Goal: Task Accomplishment & Management: Check status

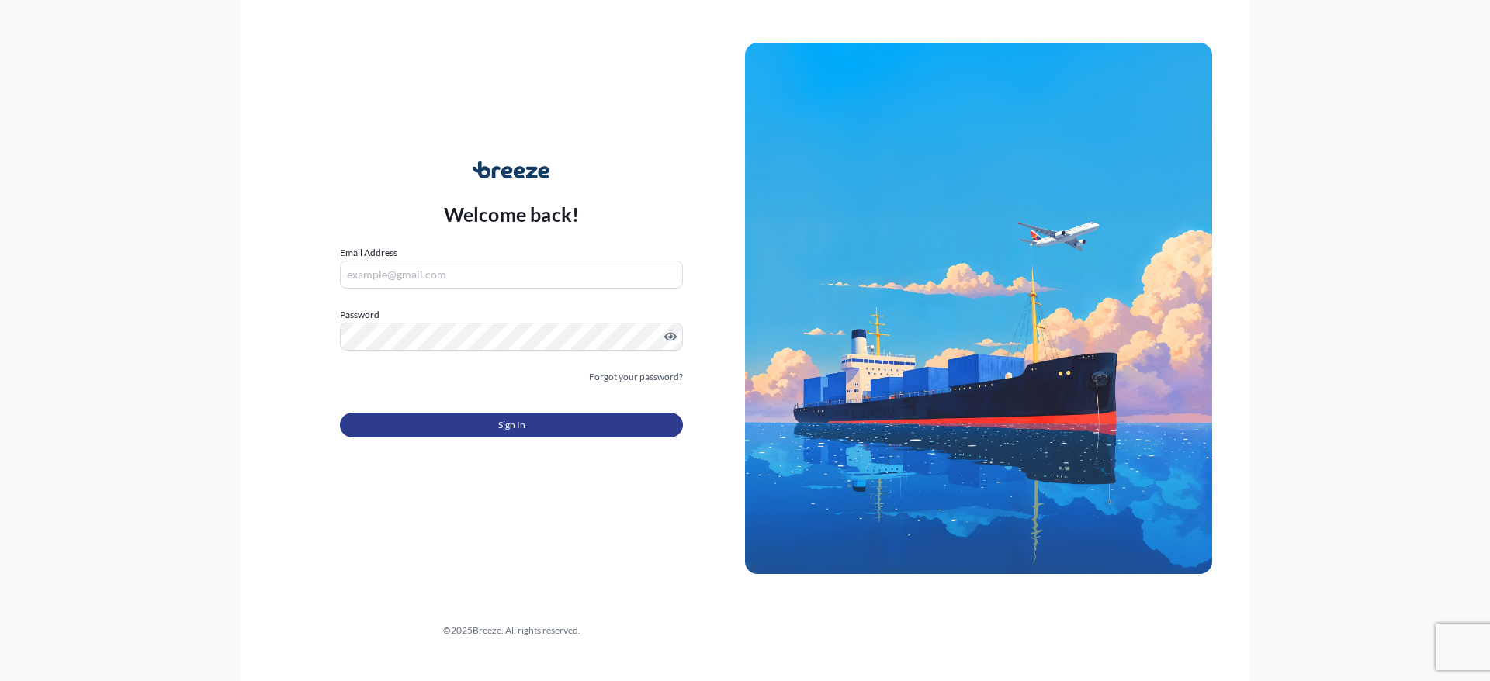
type input "[PERSON_NAME][EMAIL_ADDRESS][PERSON_NAME][DOMAIN_NAME]"
click at [515, 418] on span "Sign In" at bounding box center [511, 426] width 27 height 16
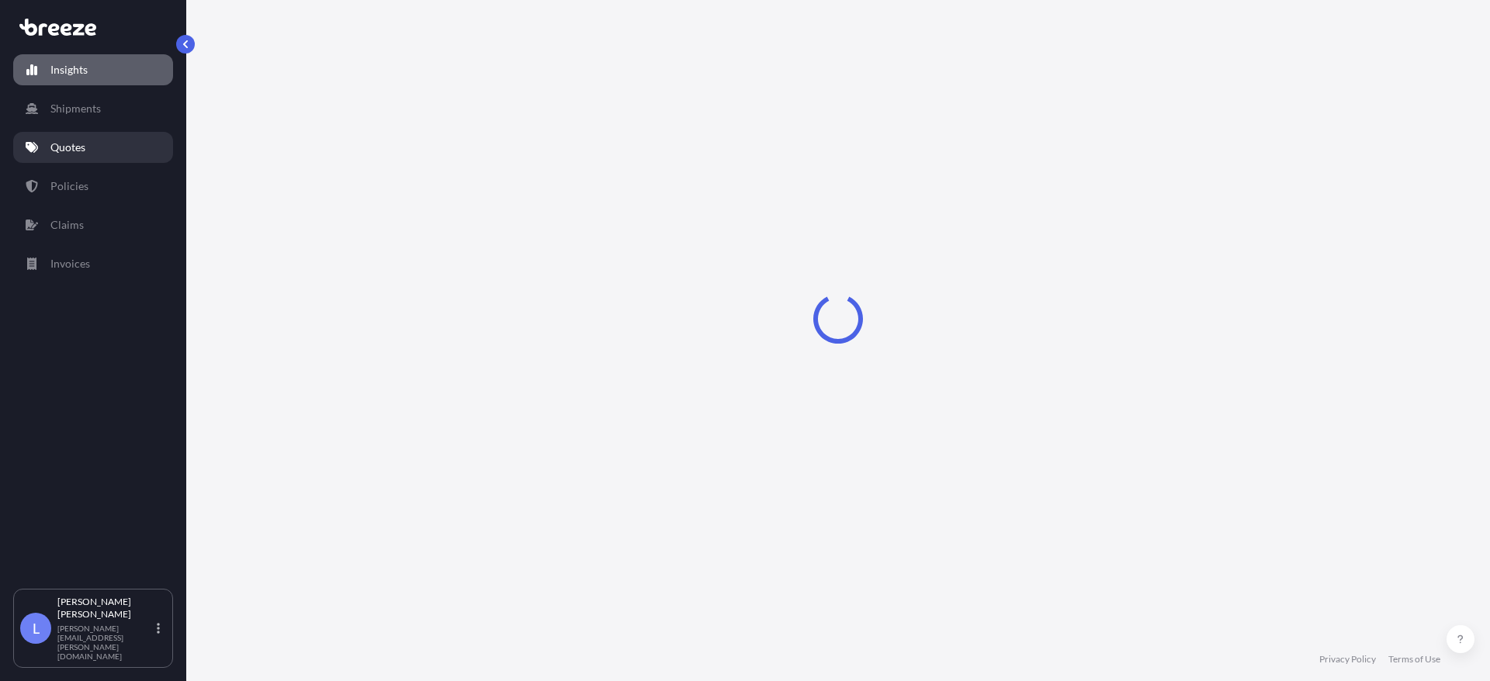
click at [79, 147] on p "Quotes" at bounding box center [67, 148] width 35 height 16
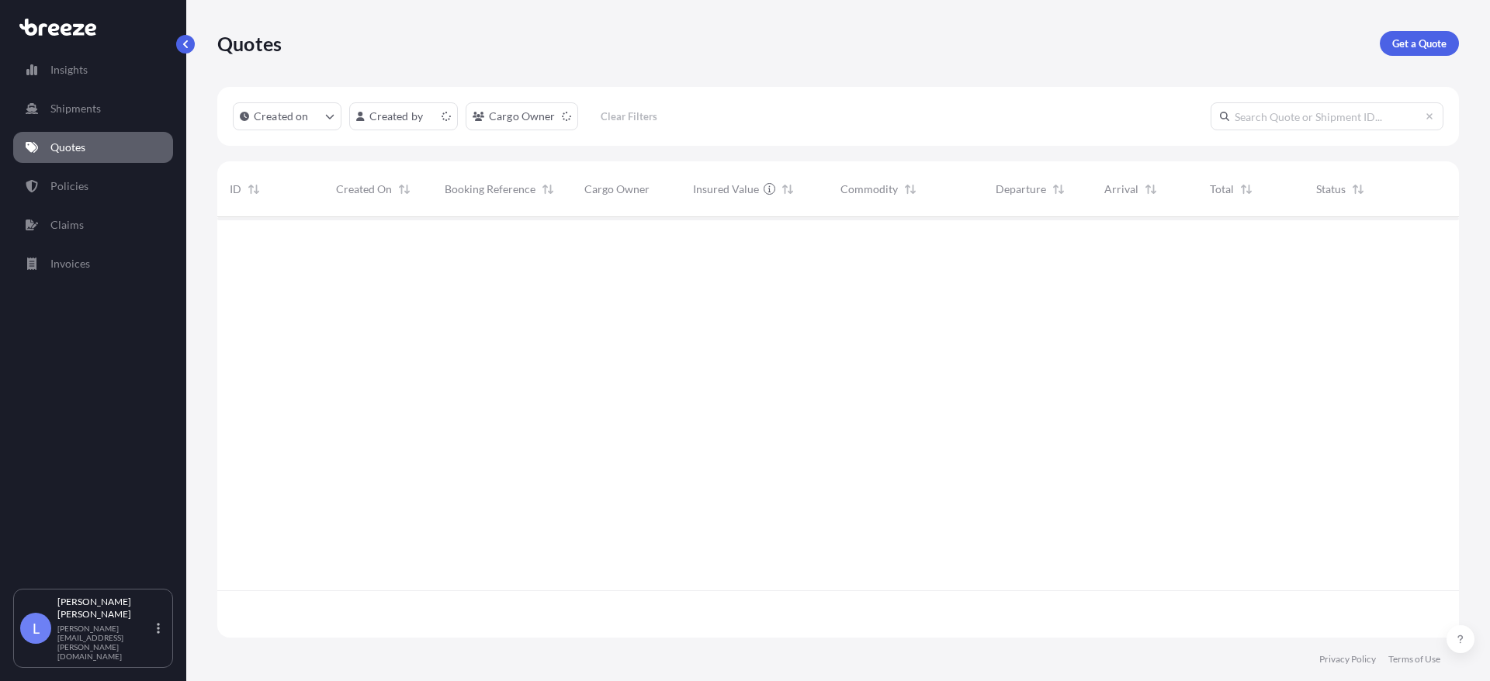
scroll to position [418, 1230]
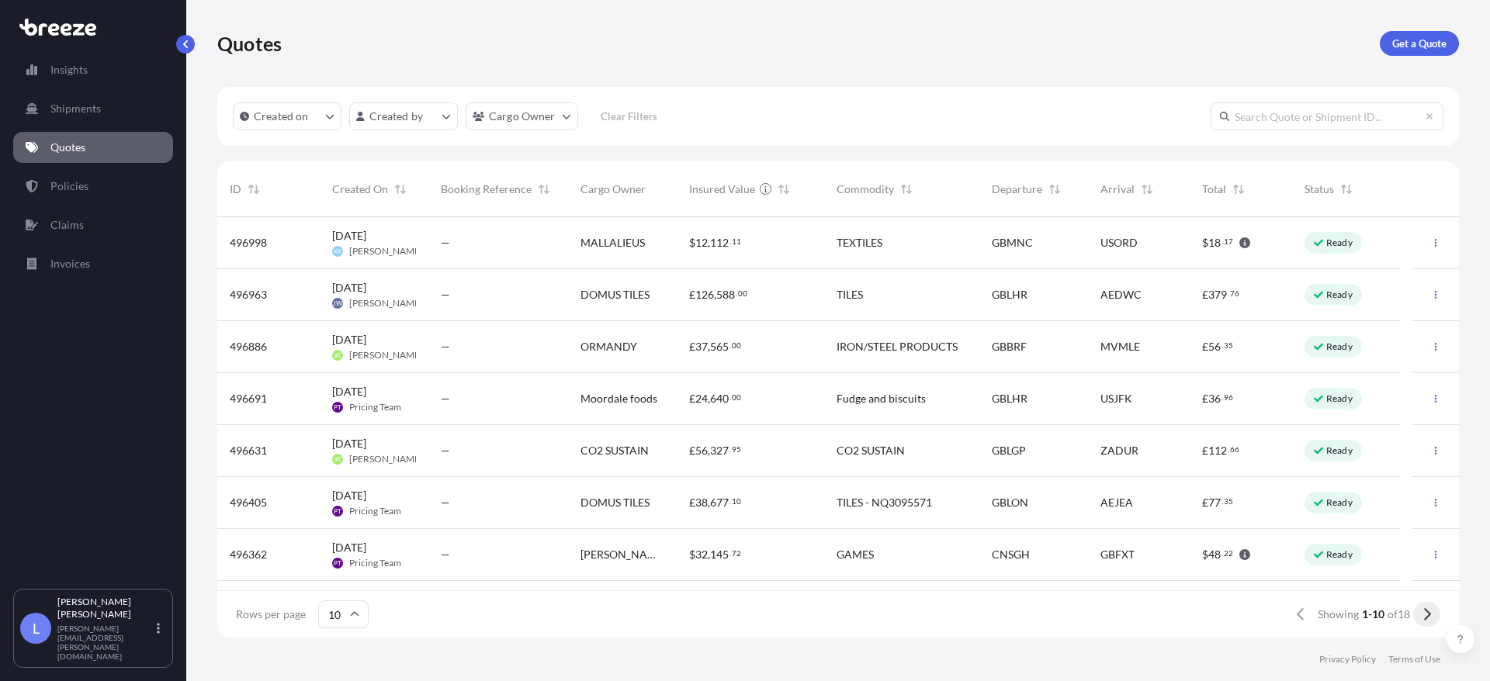
click at [1426, 615] on icon at bounding box center [1427, 615] width 9 height 14
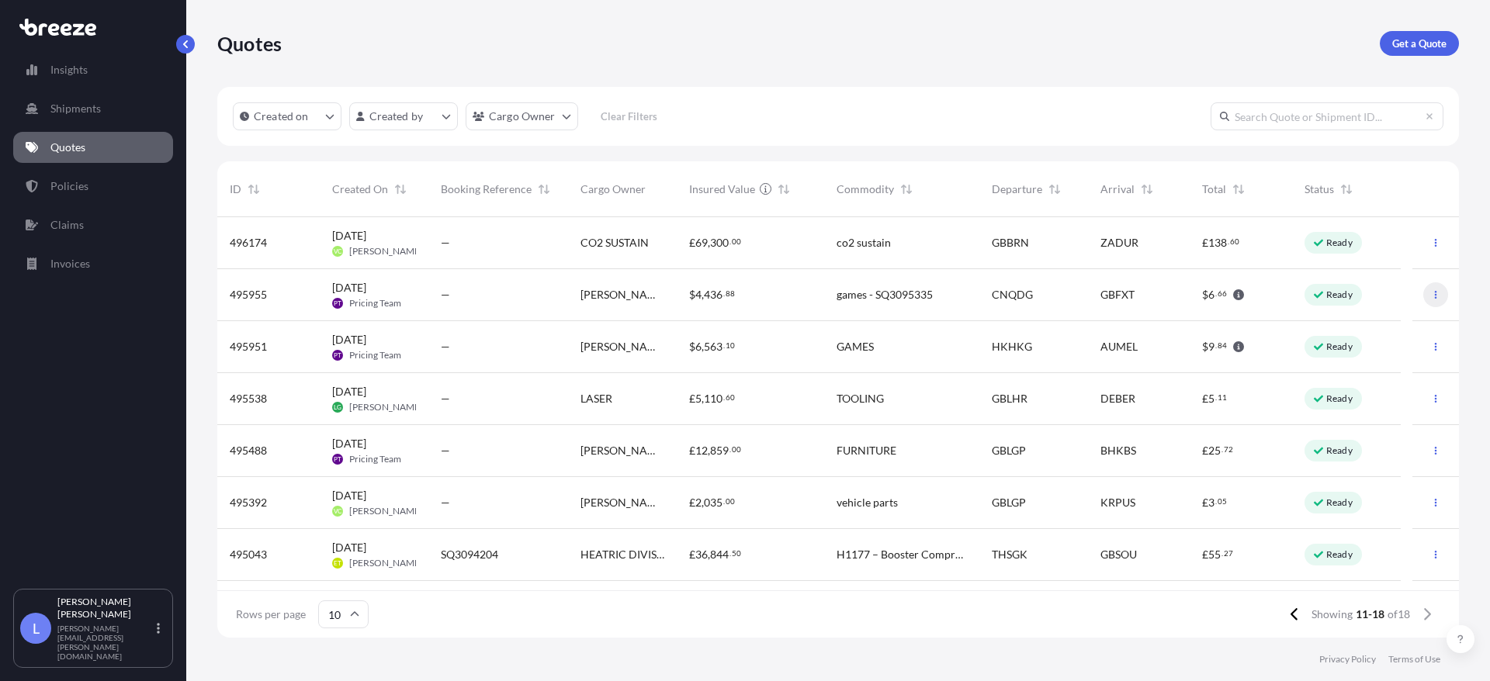
click at [1424, 288] on button "button" at bounding box center [1436, 295] width 25 height 25
click at [1098, 304] on div "GBFXT" at bounding box center [1139, 295] width 102 height 52
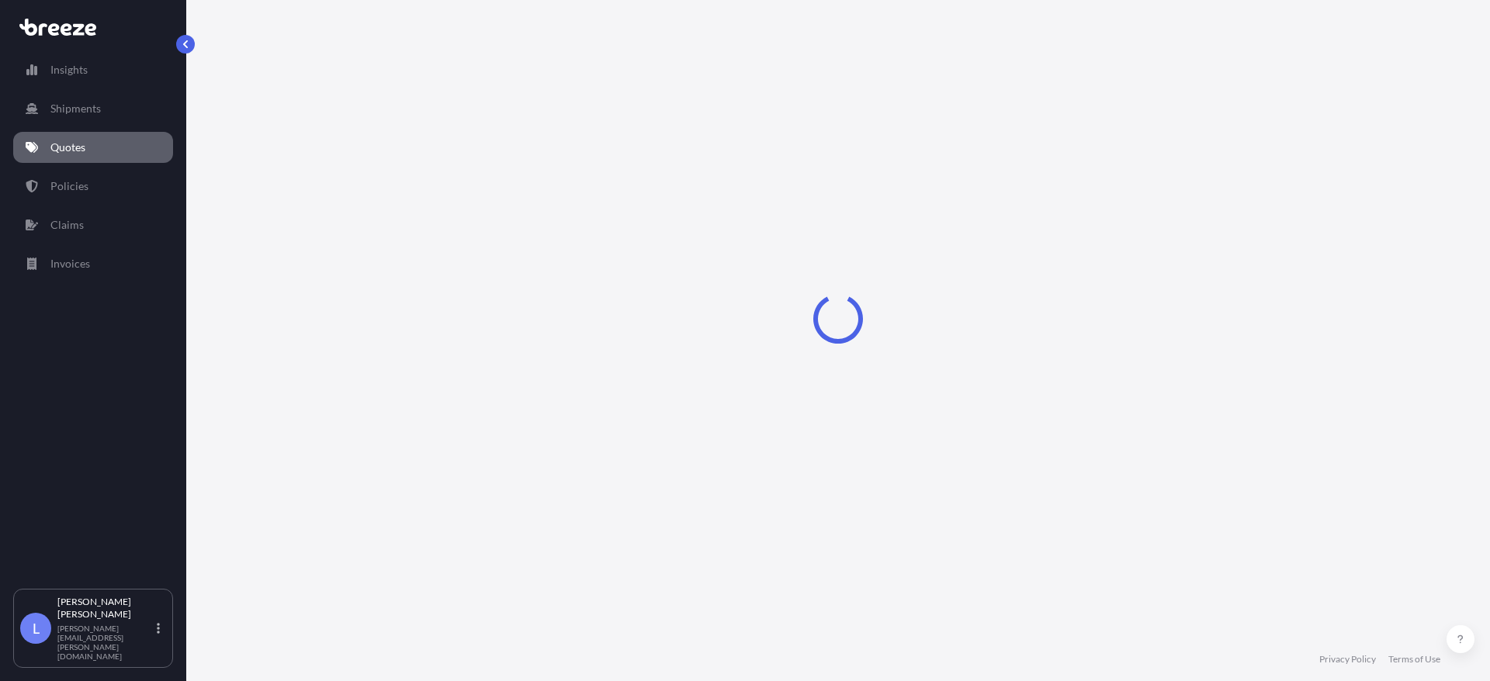
select select "Road"
select select "Sea"
select select "Road"
select select "1"
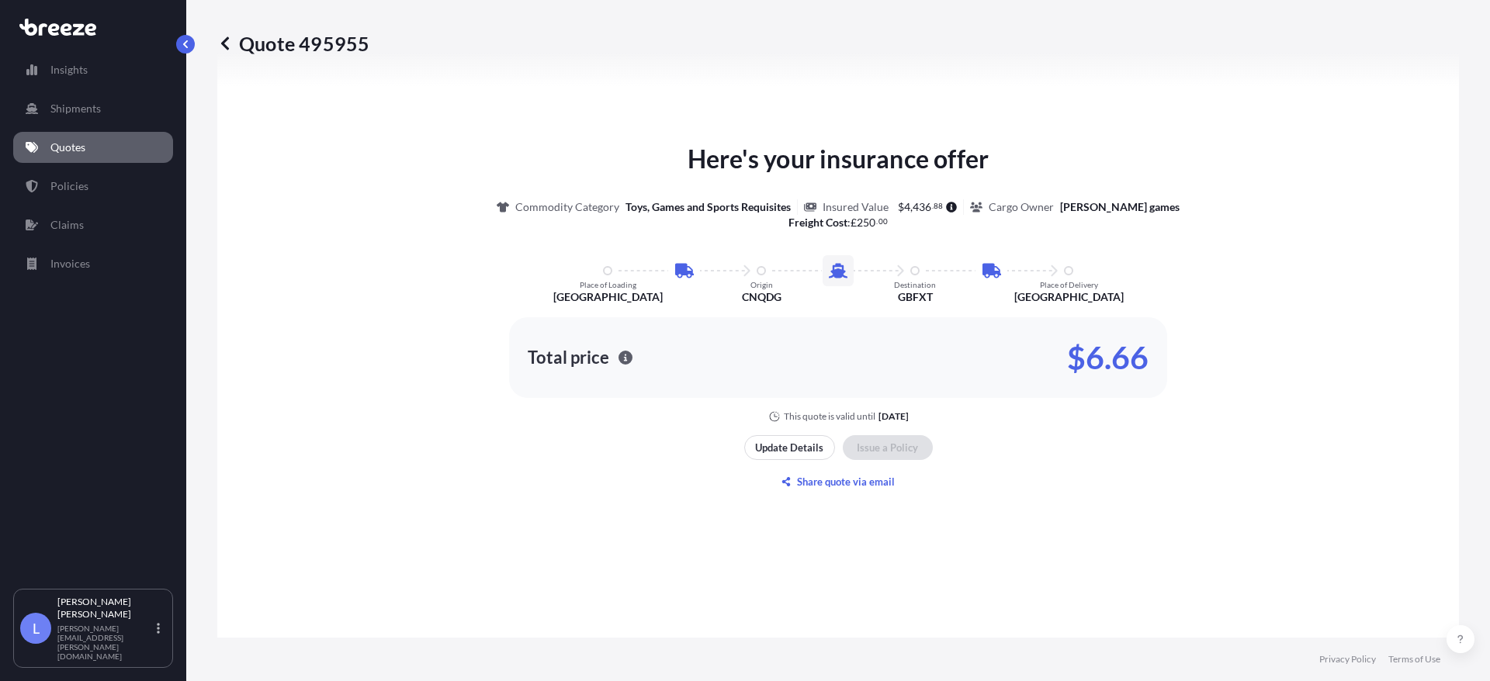
scroll to position [2091, 0]
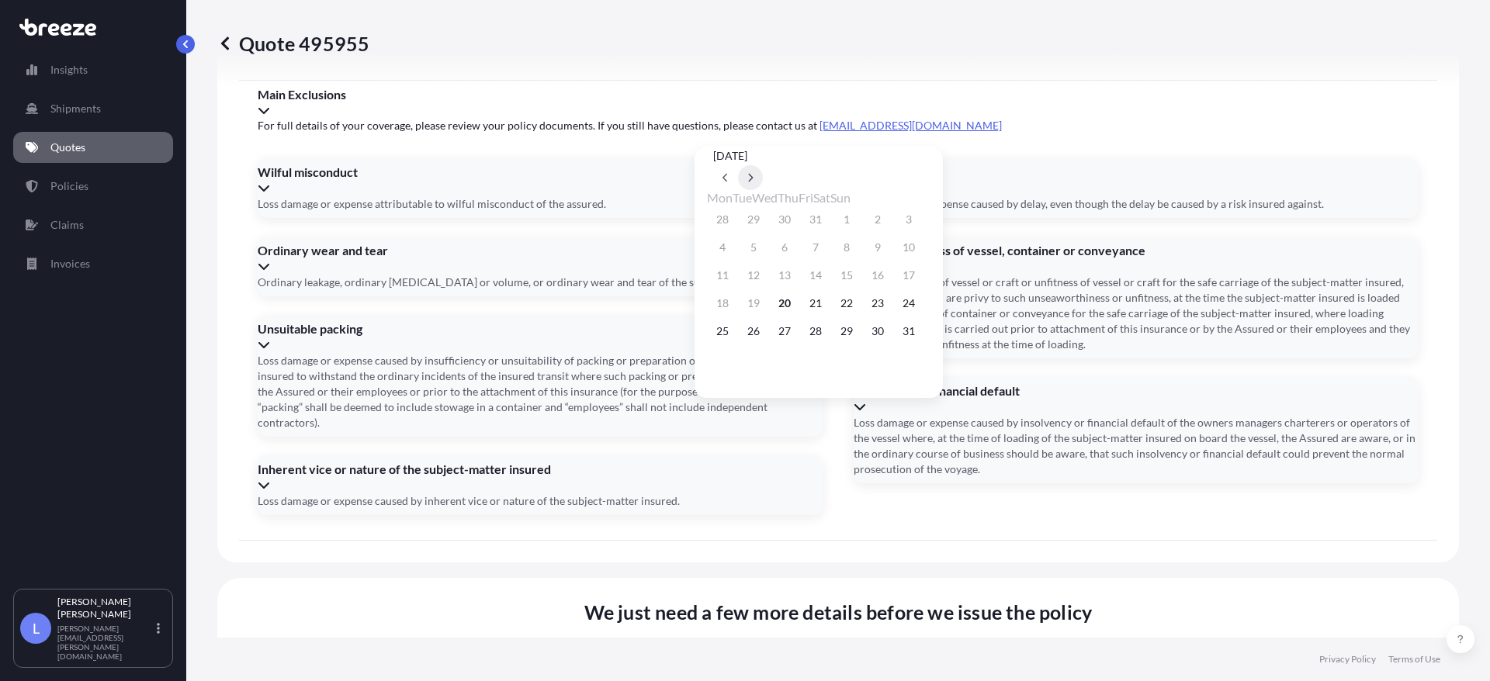
click at [754, 174] on icon at bounding box center [751, 178] width 5 height 9
click at [859, 249] on button "10" at bounding box center [846, 247] width 25 height 25
type input "[DATE]"
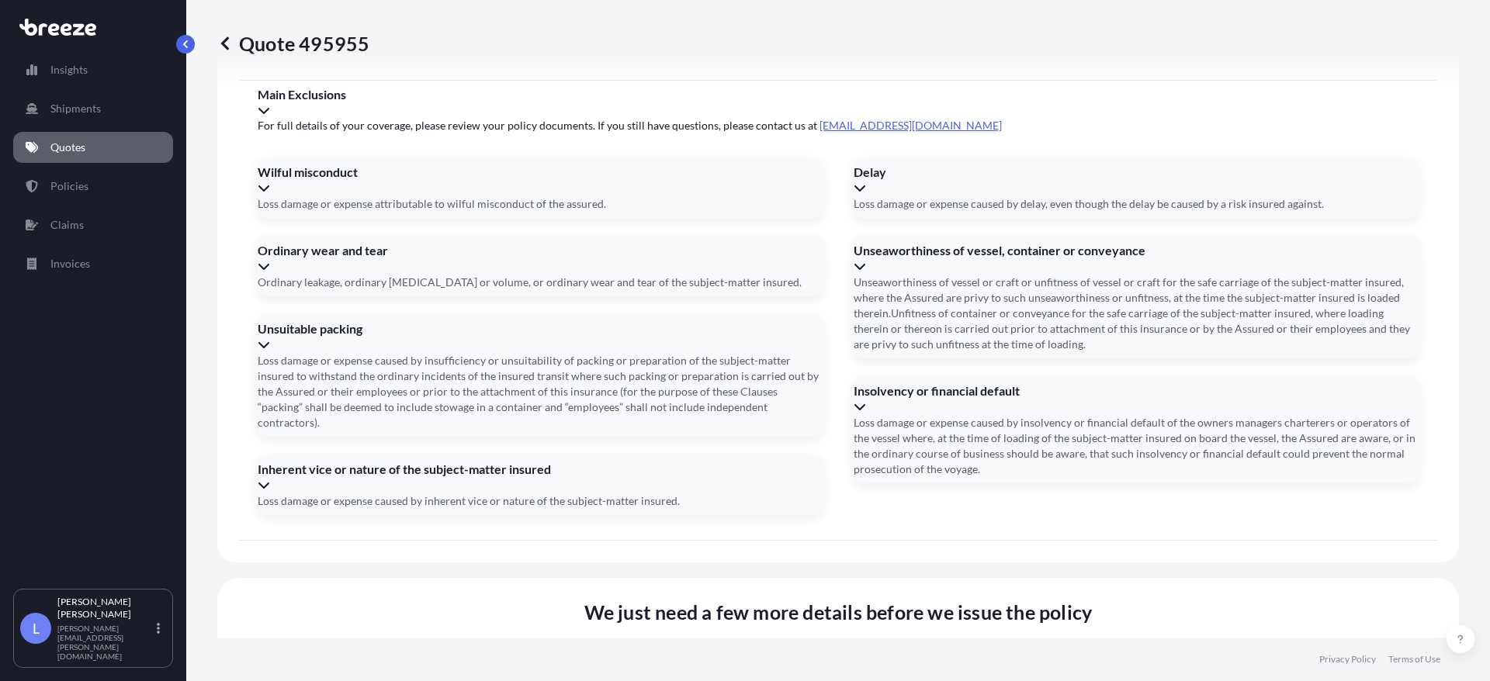
type input "SI3550752"
paste input "OERU4131570"
type input "OERU4131570"
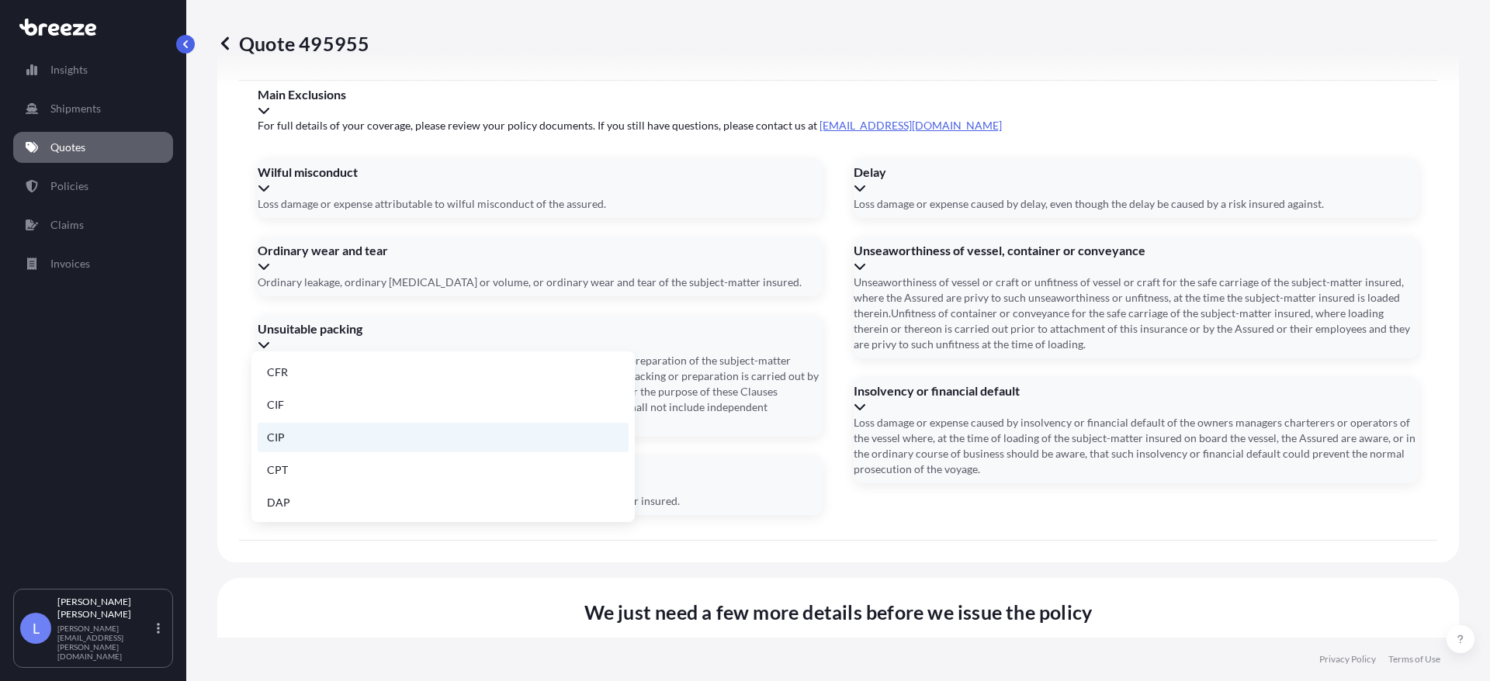
scroll to position [197, 0]
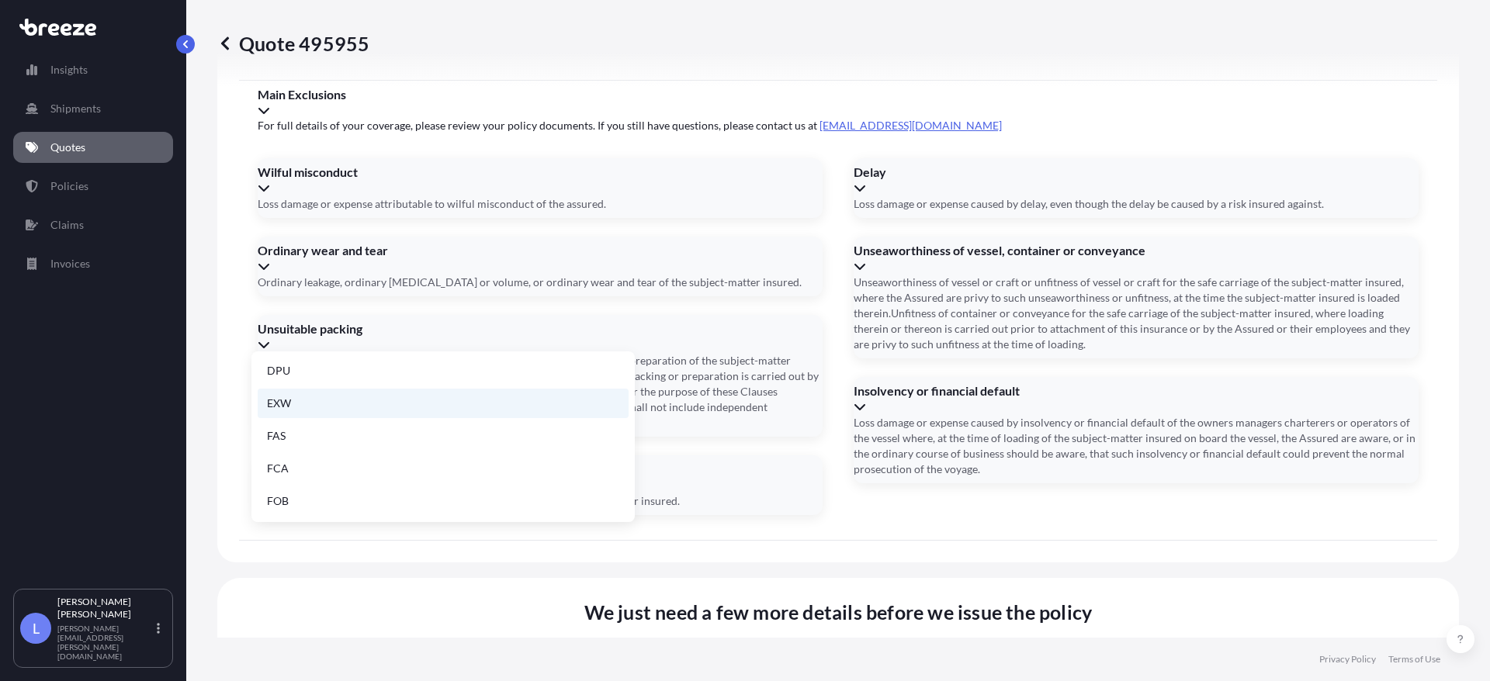
click at [294, 407] on li "EXW" at bounding box center [443, 403] width 371 height 29
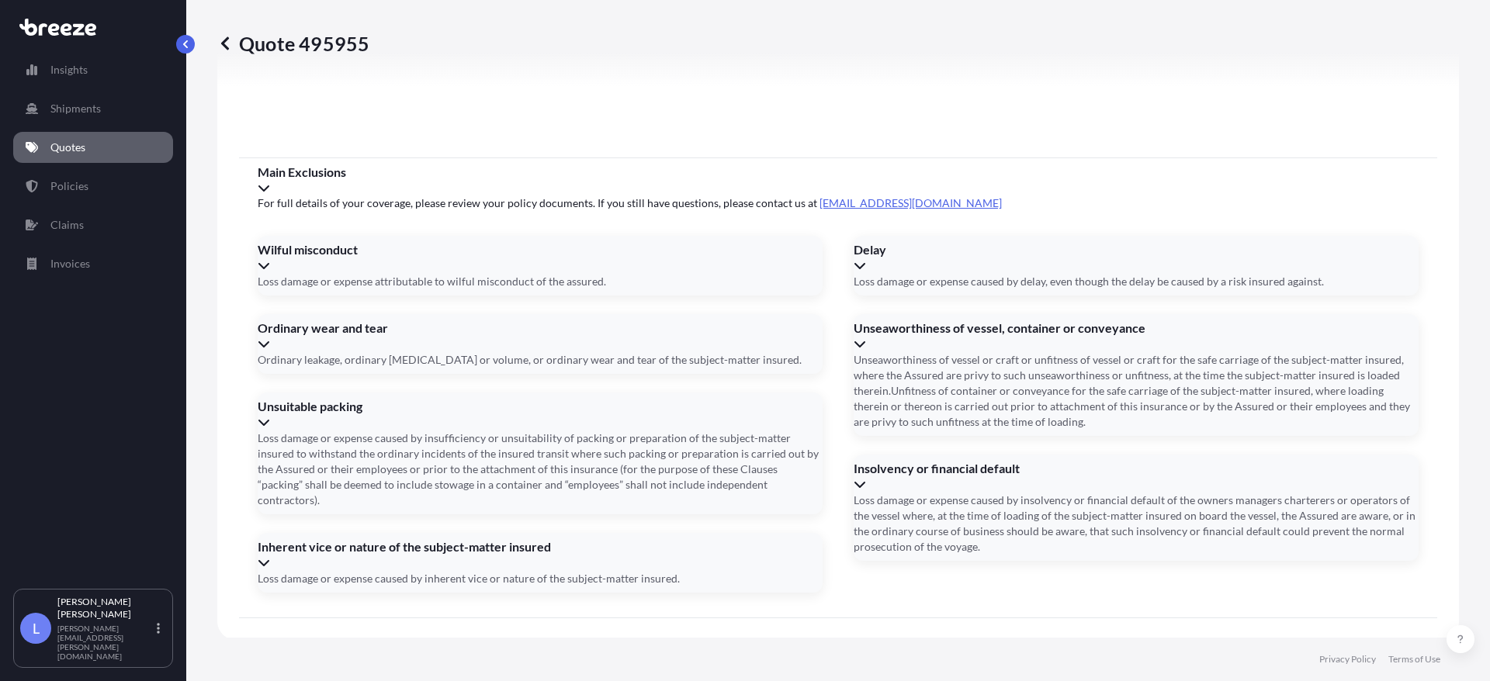
scroll to position [2091, 0]
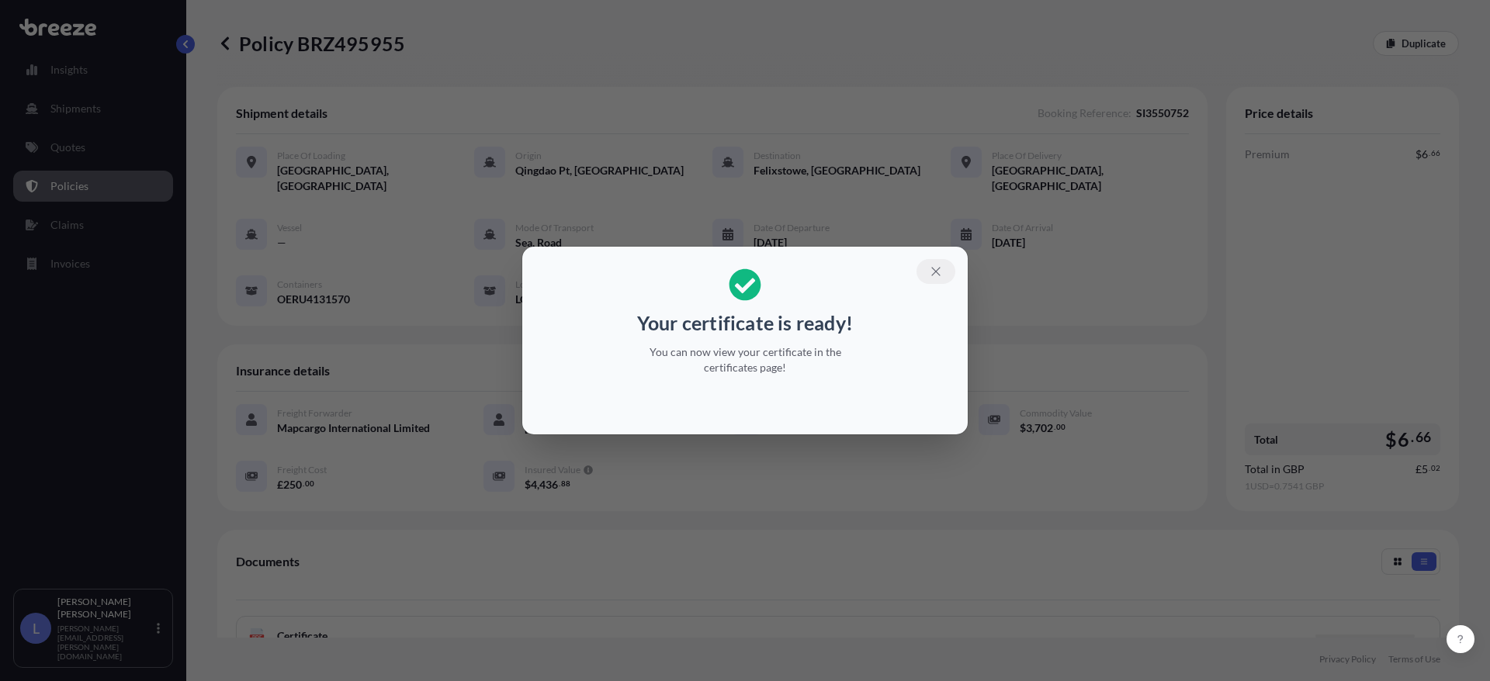
click at [926, 277] on button "button" at bounding box center [936, 271] width 39 height 25
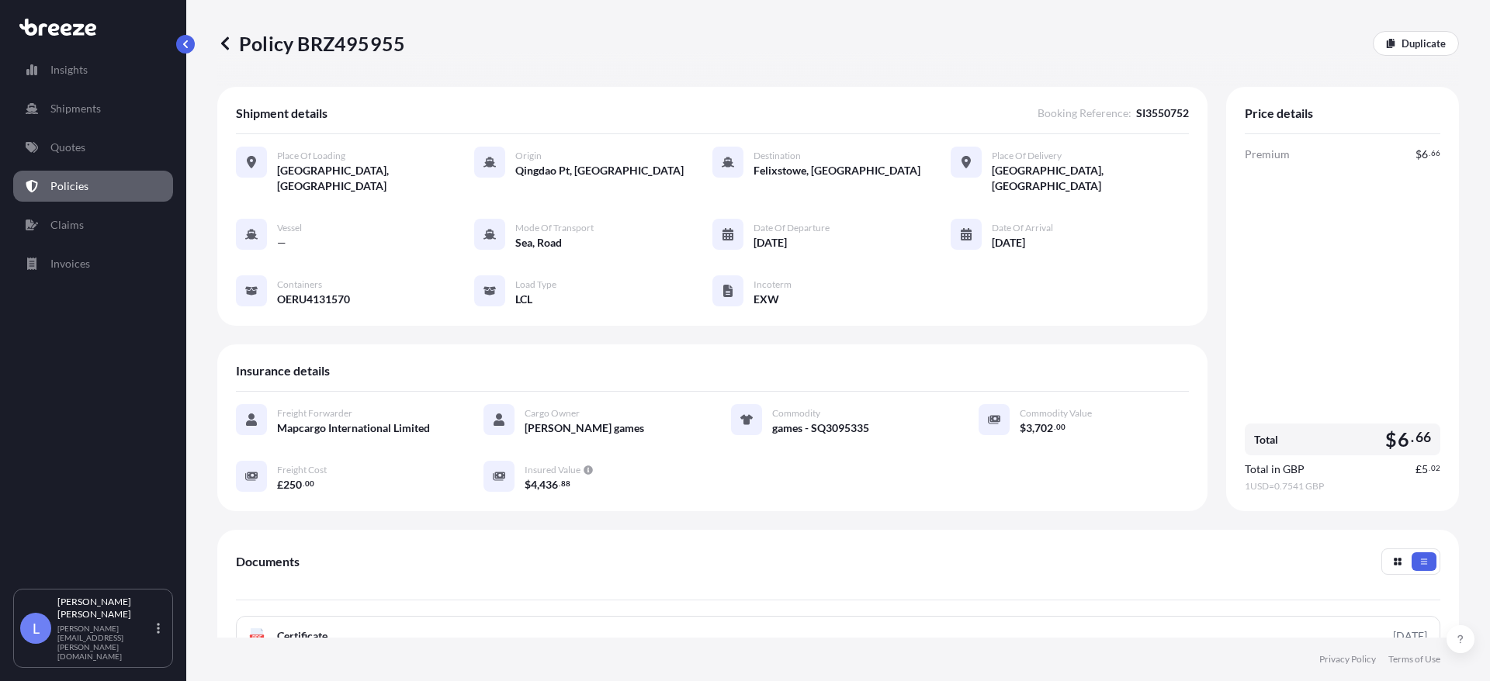
scroll to position [237, 0]
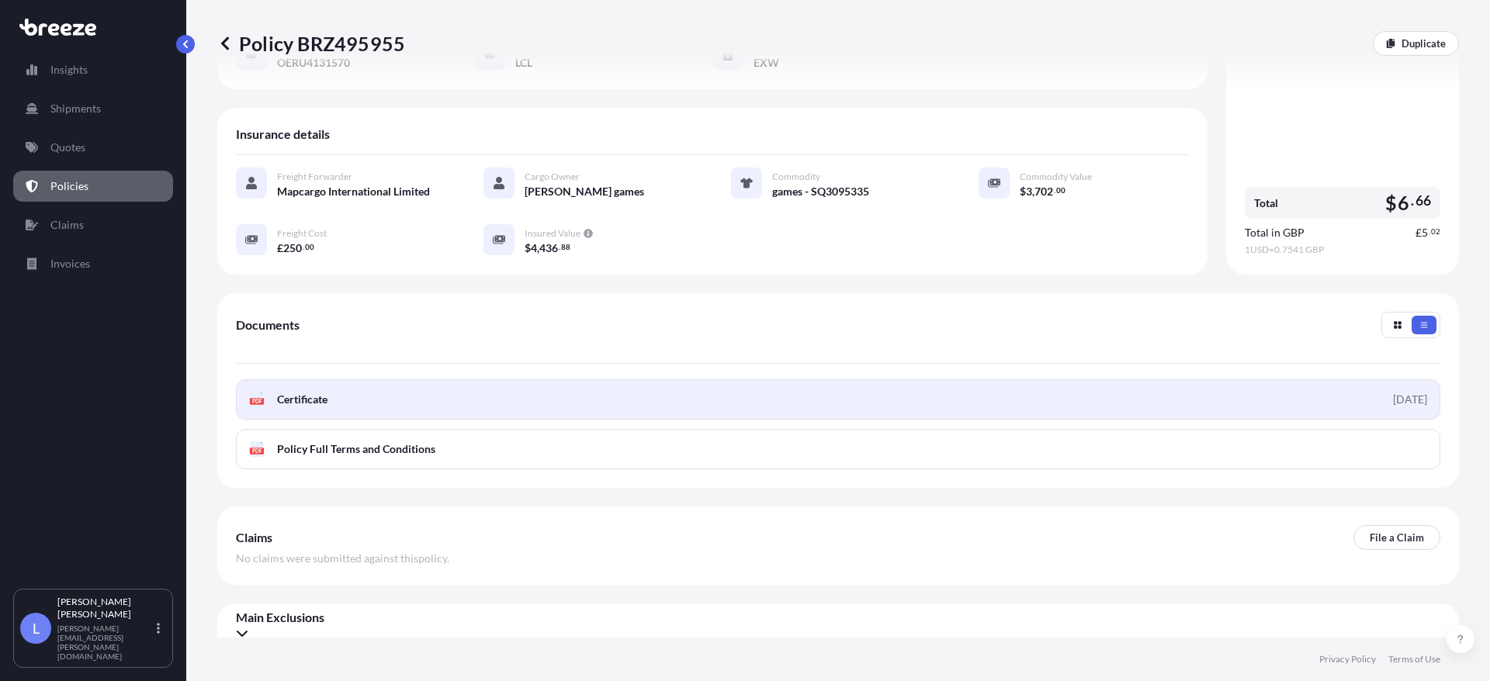
click at [1393, 392] on div "[DATE]" at bounding box center [1410, 400] width 34 height 16
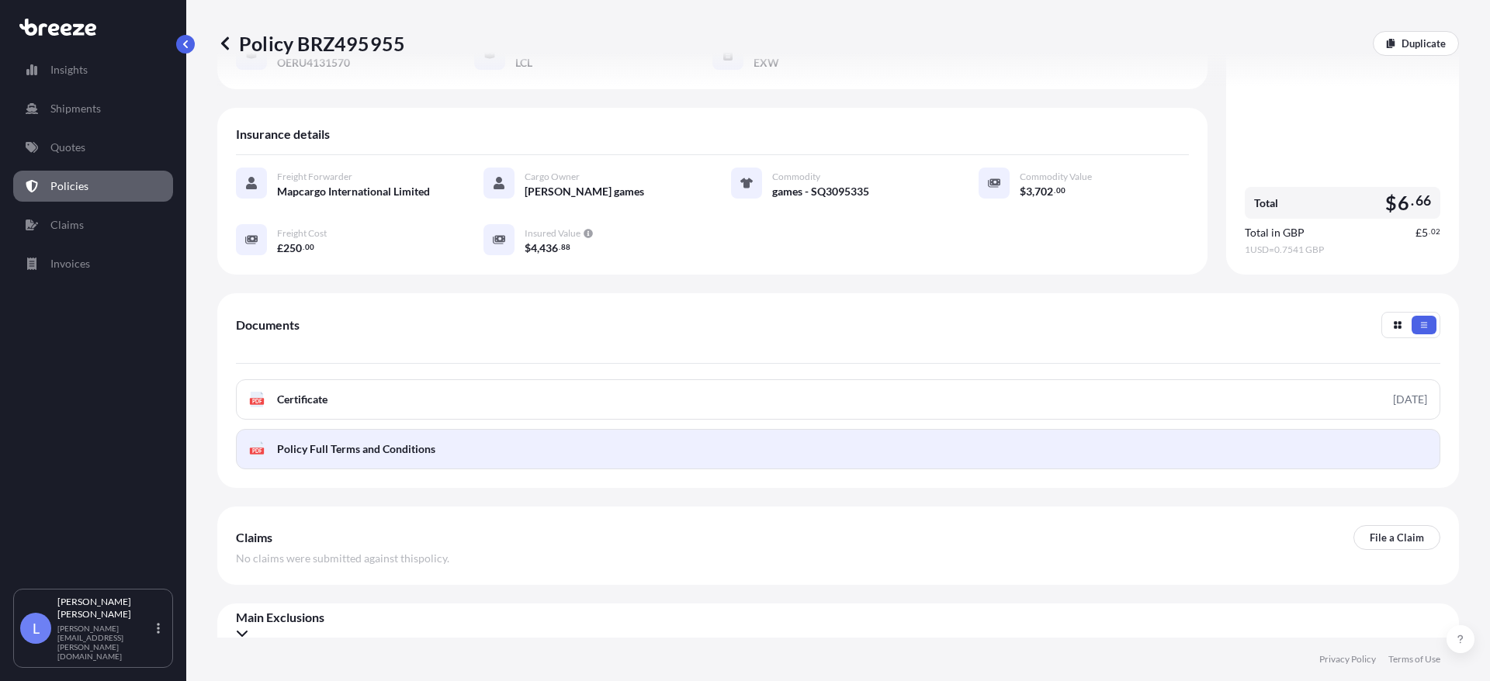
click at [1341, 429] on link "PDF Policy Full Terms and Conditions" at bounding box center [838, 449] width 1205 height 40
